Goal: Register for event/course

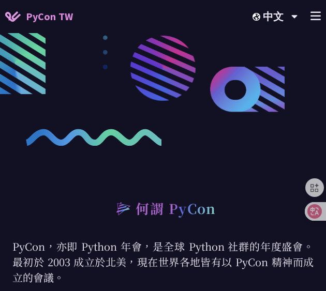
scroll to position [154, 0]
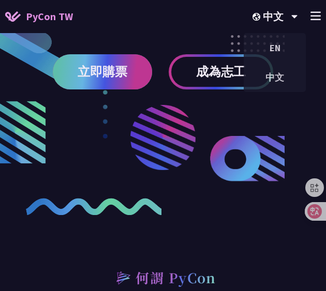
click at [124, 74] on span "立即購票" at bounding box center [103, 71] width 50 height 13
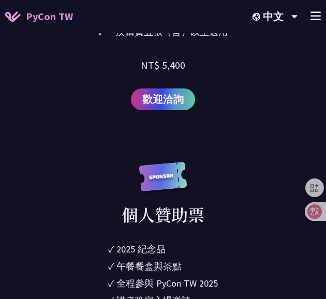
scroll to position [1138, 0]
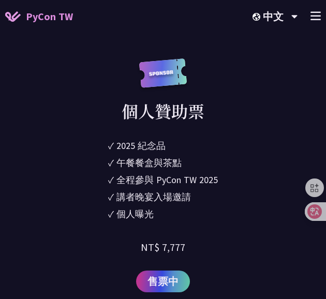
drag, startPoint x: 127, startPoint y: 112, endPoint x: 215, endPoint y: 210, distance: 131.5
click at [215, 210] on div "個人贊助票 ✓ 2025 [PERSON_NAME]✓ 午餐餐盒與茶點 ✓ 全程參與 PyCon TW 2025 ✓ 講者晚宴入場邀請 ✓ 個人曝光 NT$ …" at bounding box center [163, 175] width 260 height 234
click at [250, 182] on div "個人贊助票 ✓ 2025 [PERSON_NAME]✓ 午餐餐盒與茶點 ✓ 全程參與 PyCon TW 2025 ✓ 講者晚宴入場邀請 ✓ 個人曝光 NT$ …" at bounding box center [163, 175] width 260 height 234
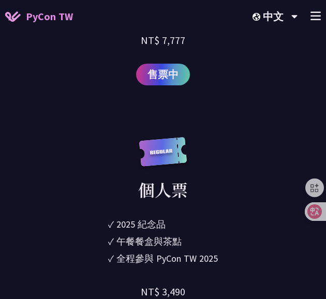
click at [264, 176] on div "個人票 ✓ 2025 紀念品 ✓ 午餐餐盒與茶點 ✓ 全程參與 PyCon TW 2025 NT$ 3,490 售票中" at bounding box center [163, 237] width 260 height 200
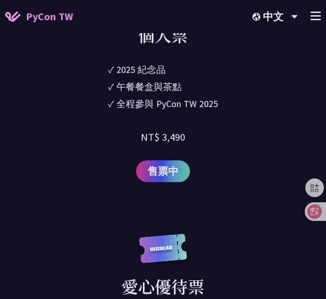
scroll to position [1501, 0]
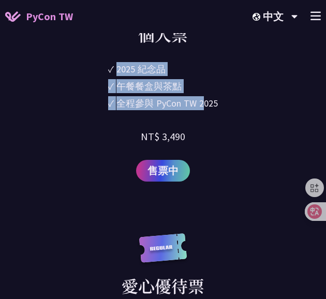
drag, startPoint x: 117, startPoint y: 69, endPoint x: 203, endPoint y: 99, distance: 90.8
click at [203, 99] on ul "✓ 2025 [PERSON_NAME]✓ 午餐餐盒與茶點 ✓ 全程參與 PyCon TW 2025" at bounding box center [163, 87] width 110 height 51
click at [228, 105] on div "個人票 ✓ 2025 紀念品 ✓ 午餐餐盒與茶點 ✓ 全程參與 PyCon TW 2025 NT$ 3,490 售票中" at bounding box center [163, 82] width 260 height 200
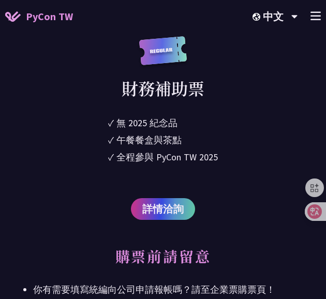
scroll to position [2018, 0]
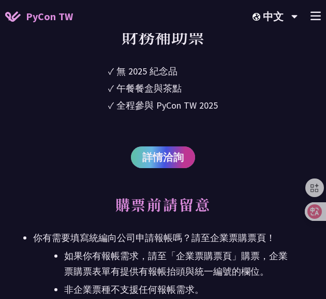
click at [167, 159] on span "詳情洽詢" at bounding box center [162, 158] width 41 height 16
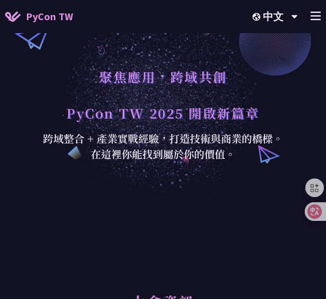
scroll to position [11, 0]
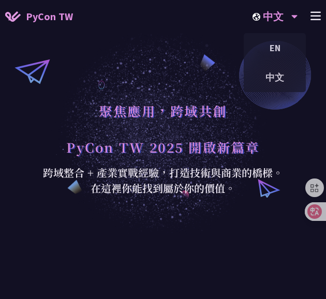
click at [308, 17] on div "中文 EN 中文" at bounding box center [275, 16] width 71 height 33
click at [318, 13] on icon at bounding box center [315, 15] width 10 height 9
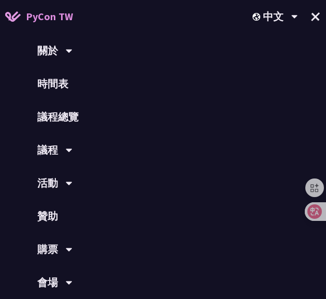
scroll to position [114, 0]
click at [53, 189] on div "活動" at bounding box center [163, 183] width 326 height 33
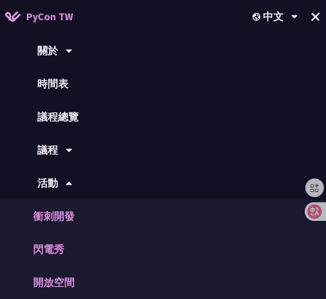
click at [72, 180] on icon at bounding box center [69, 183] width 7 height 10
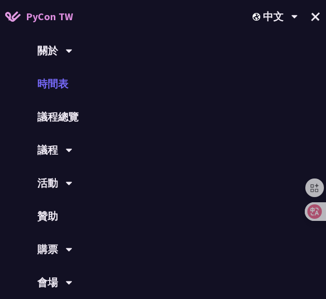
click at [62, 85] on link "時間表" at bounding box center [163, 83] width 326 height 33
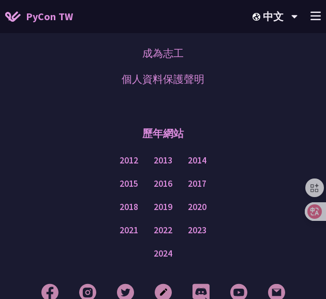
scroll to position [1170, 0]
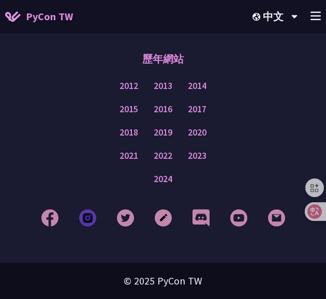
click at [86, 218] on img at bounding box center [87, 218] width 17 height 18
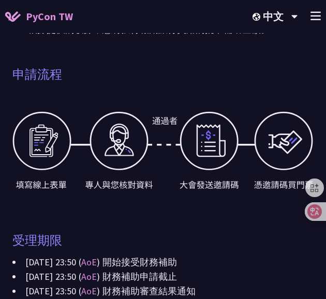
scroll to position [0, 0]
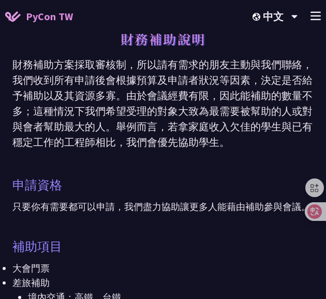
click at [314, 11] on icon at bounding box center [315, 15] width 10 height 9
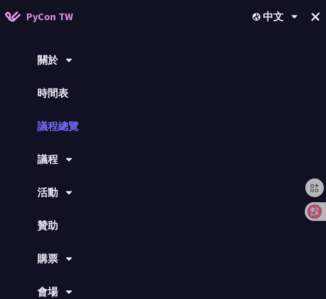
click at [57, 119] on link "議程總覽" at bounding box center [163, 126] width 326 height 33
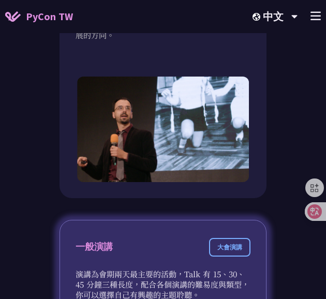
scroll to position [931, 0]
